Goal: Register for event/course

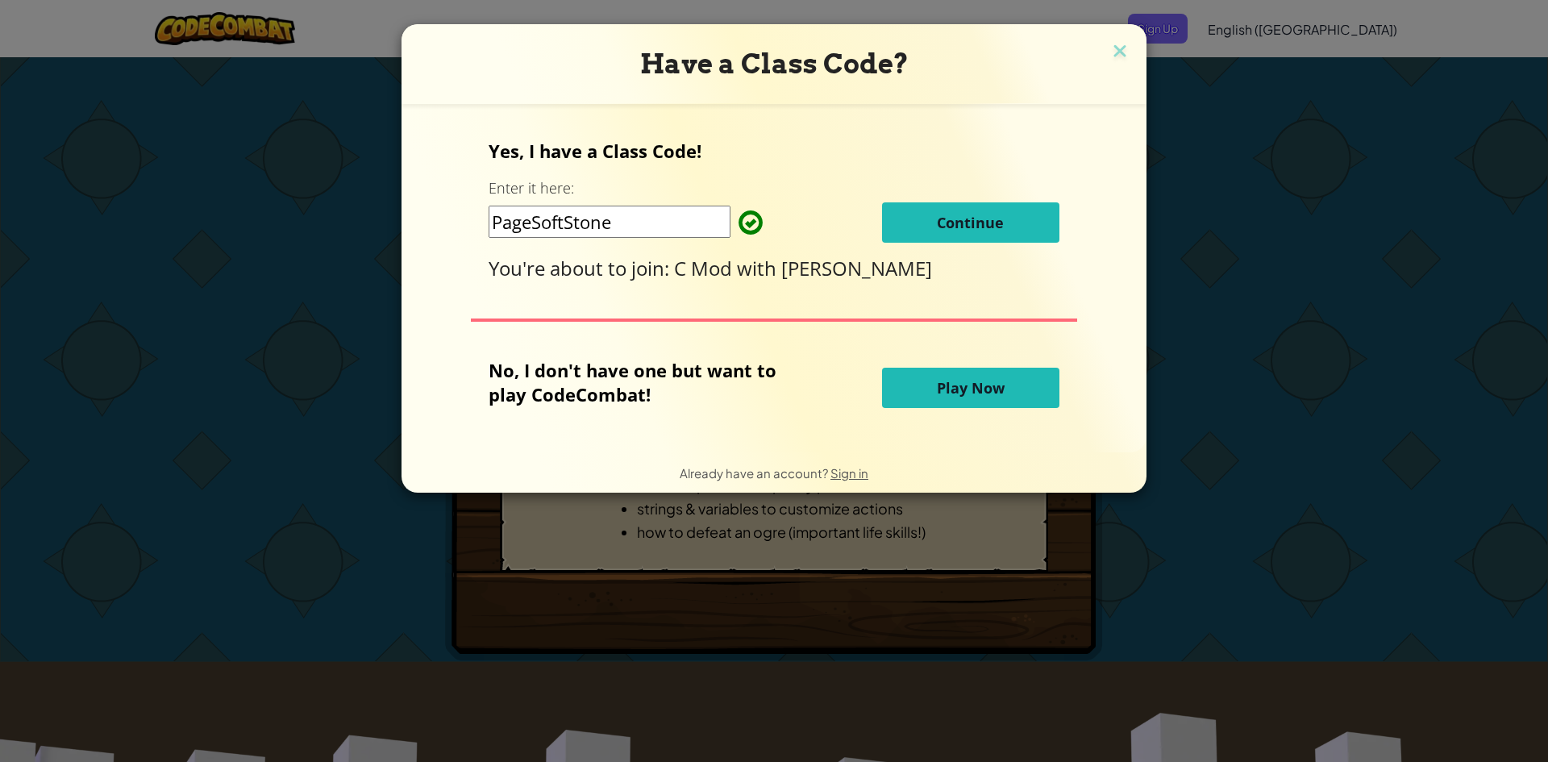
click at [978, 222] on span "Continue" at bounding box center [970, 222] width 67 height 19
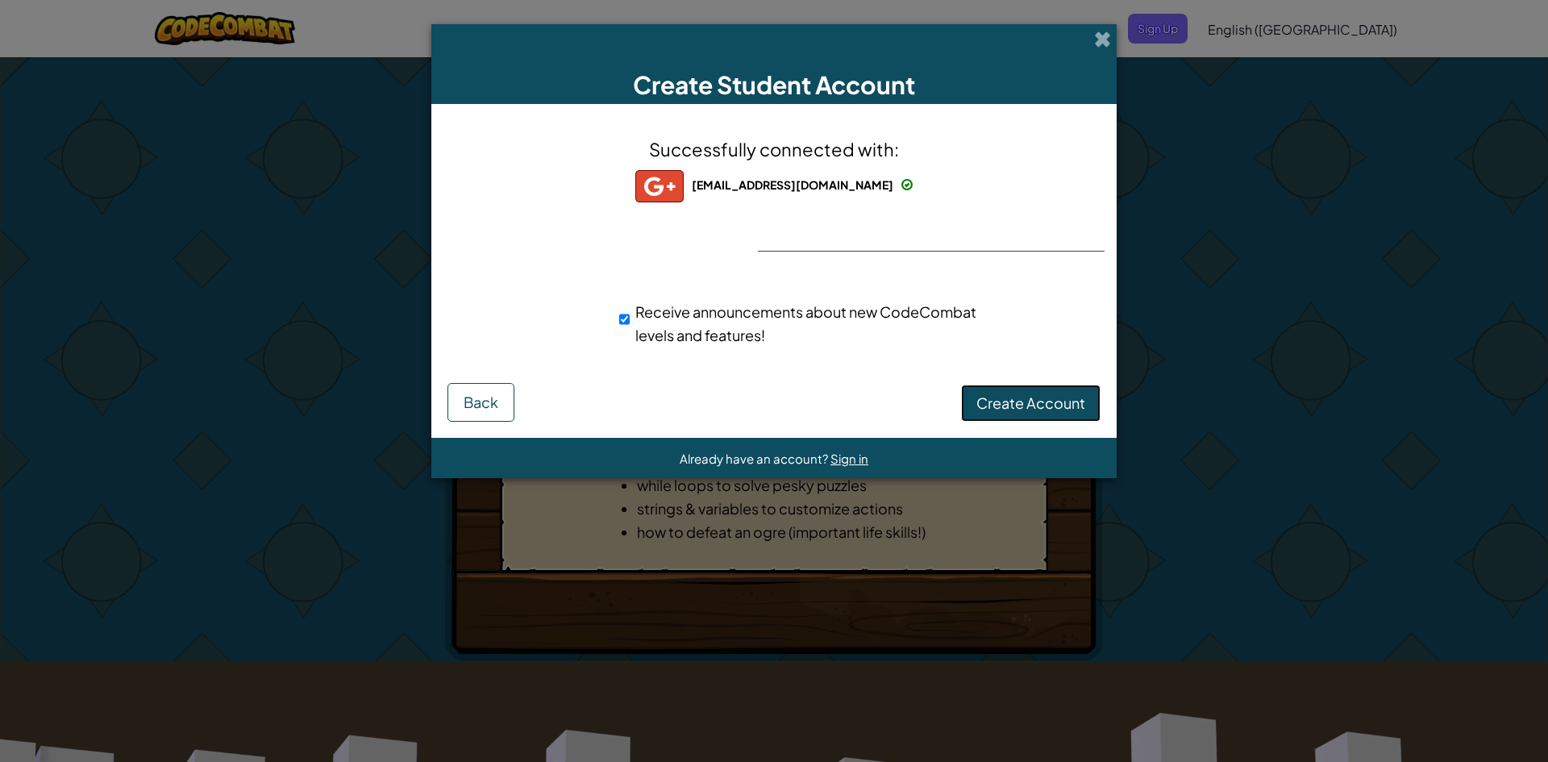
click at [1056, 392] on button "Create Account" at bounding box center [1030, 403] width 139 height 37
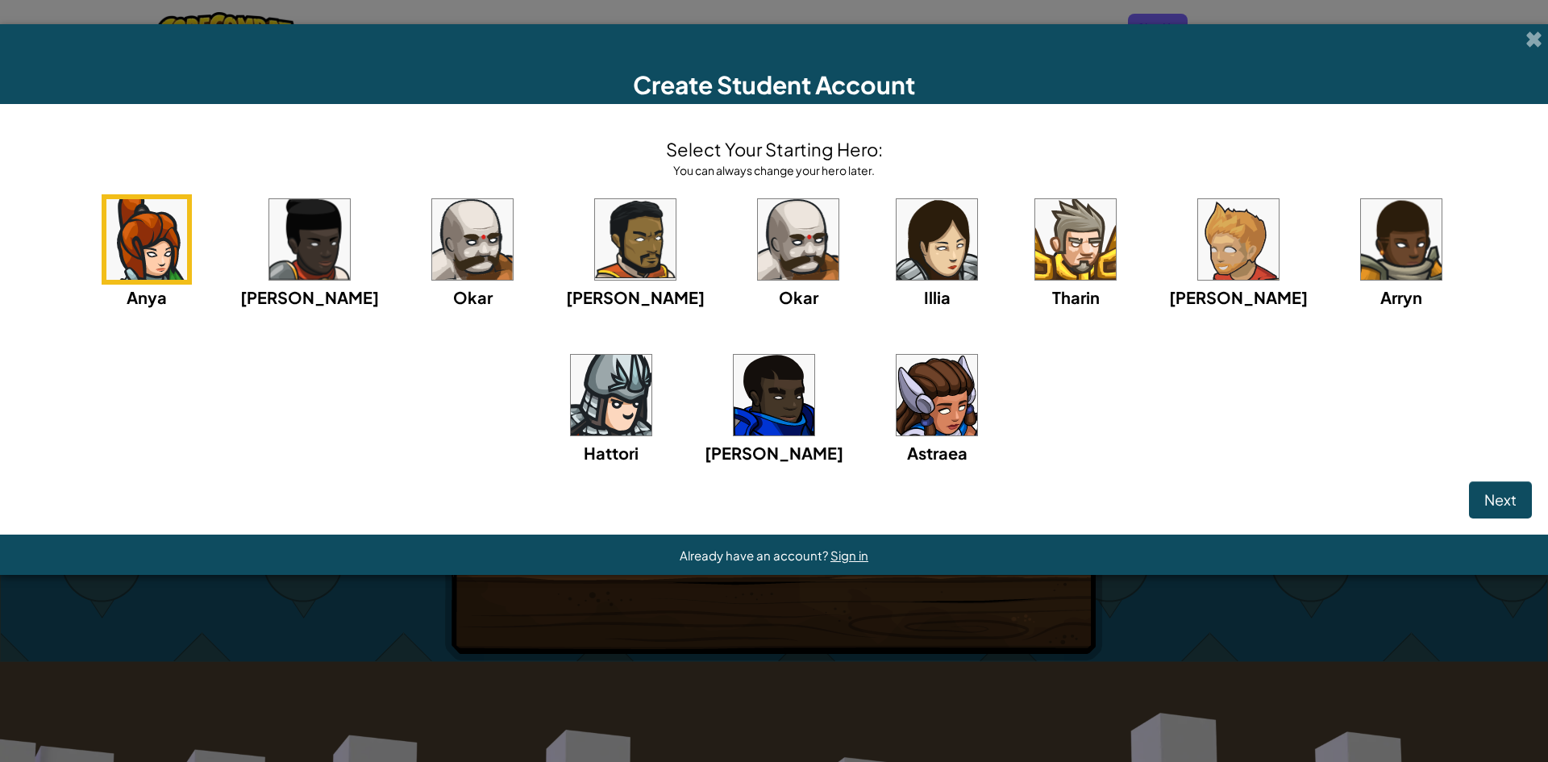
click at [758, 253] on img at bounding box center [798, 239] width 81 height 81
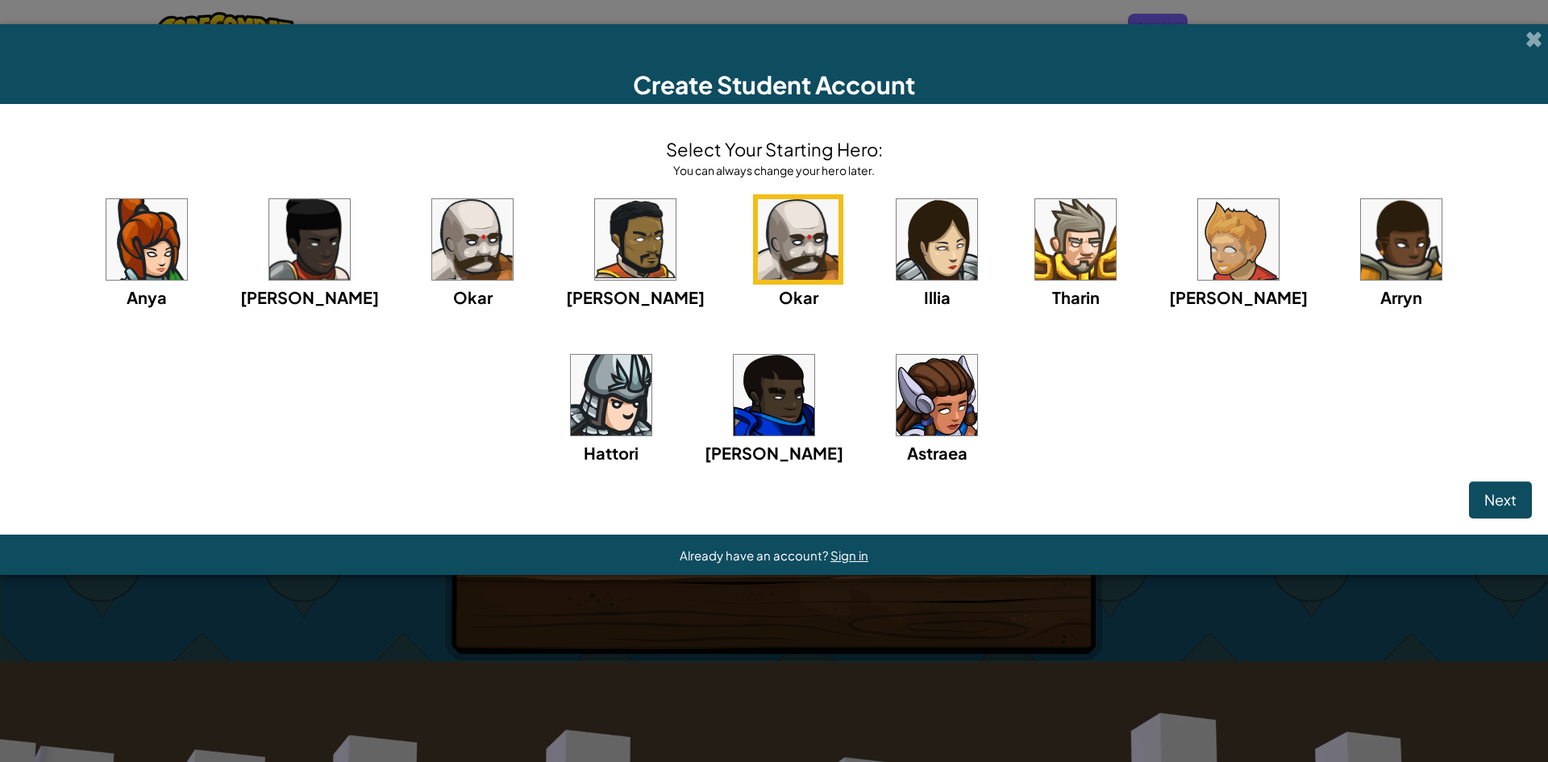
click at [432, 237] on img at bounding box center [472, 239] width 81 height 81
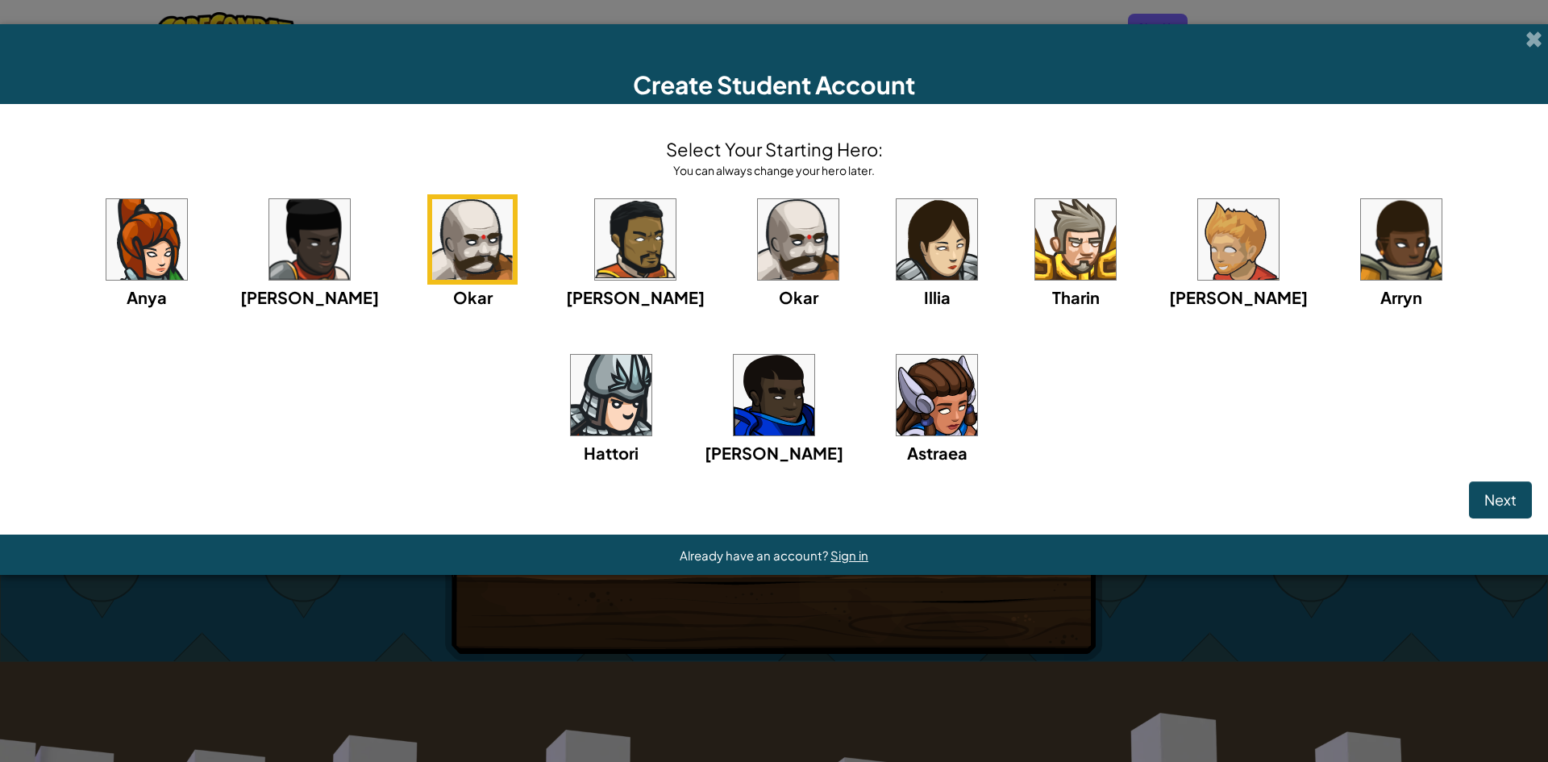
click at [758, 225] on img at bounding box center [798, 239] width 81 height 81
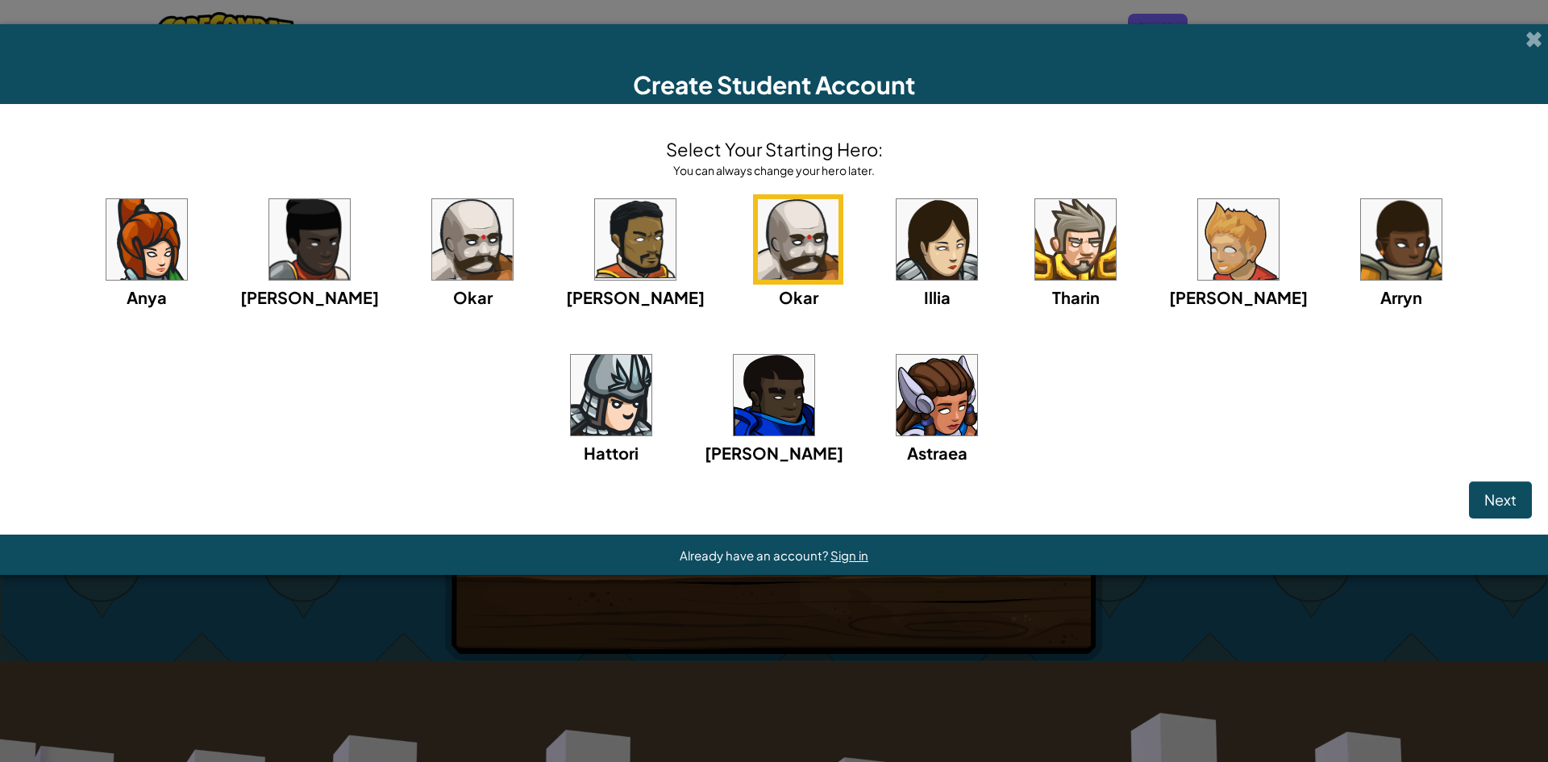
click at [758, 225] on img at bounding box center [798, 239] width 81 height 81
click at [758, 250] on img at bounding box center [798, 239] width 81 height 81
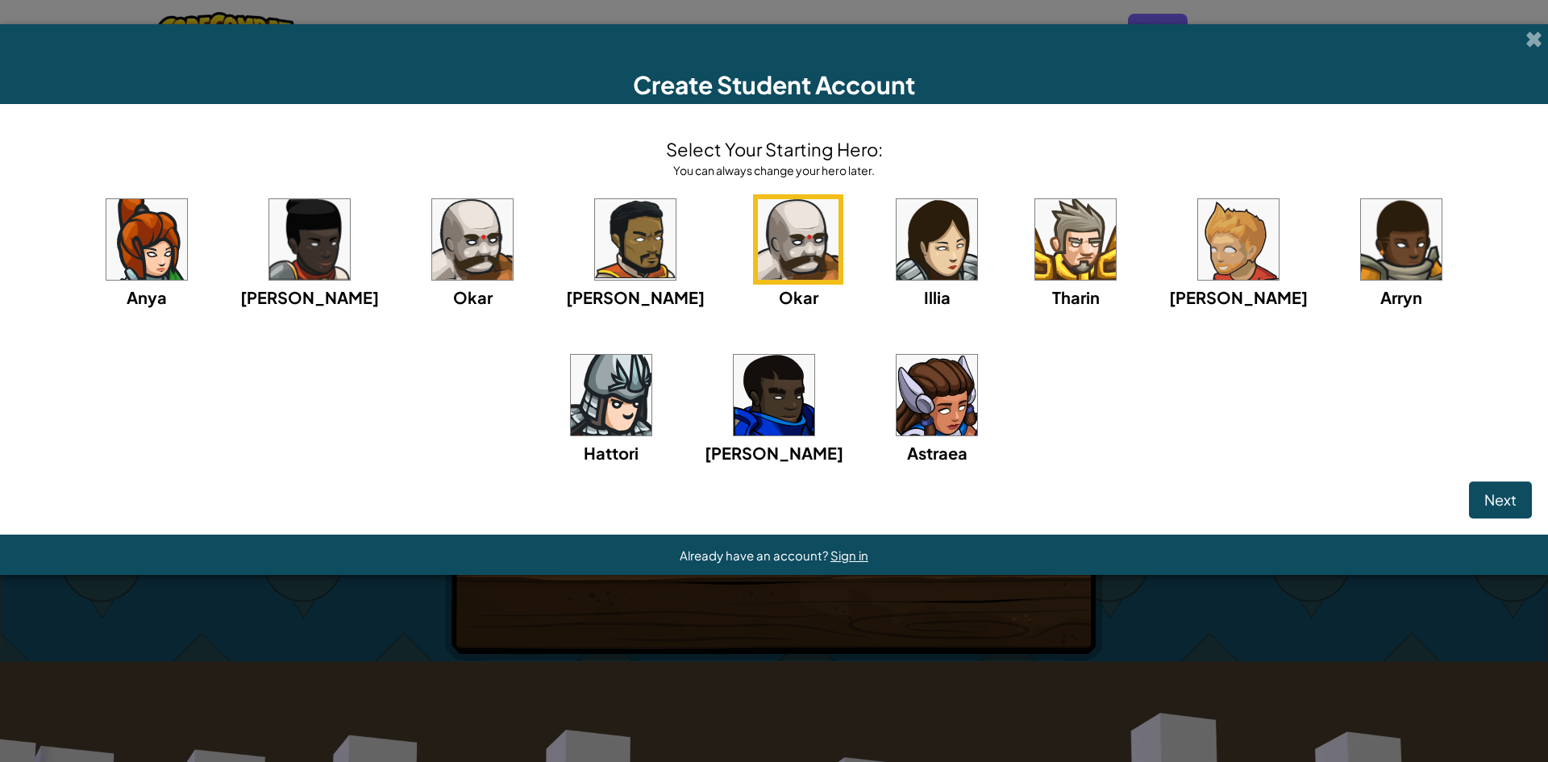
click at [758, 250] on img at bounding box center [798, 239] width 81 height 81
click at [1499, 509] on span "Next" at bounding box center [1500, 499] width 32 height 19
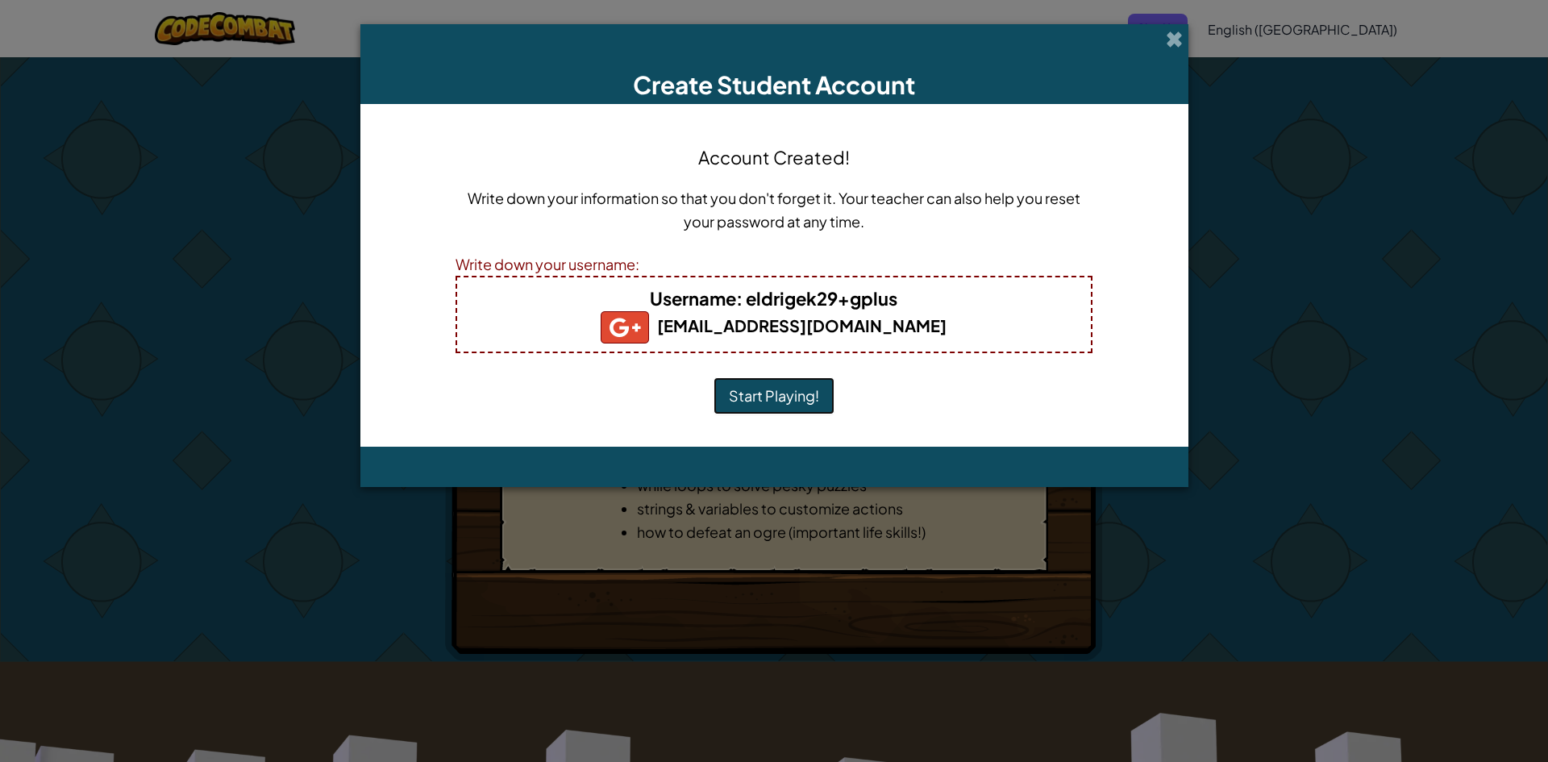
click at [798, 397] on button "Start Playing!" at bounding box center [773, 395] width 121 height 37
